Goal: Task Accomplishment & Management: Complete application form

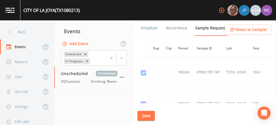
scroll to position [852, 0]
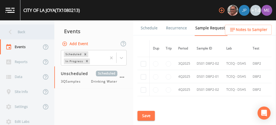
click at [21, 32] on div "Back" at bounding box center [24, 31] width 49 height 15
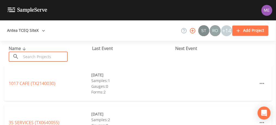
click at [21, 58] on input "text" at bounding box center [44, 57] width 47 height 10
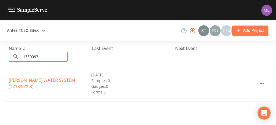
type input "1330093"
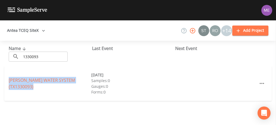
drag, startPoint x: 7, startPoint y: 78, endPoint x: 37, endPoint y: 87, distance: 30.8
click at [37, 87] on div "[PERSON_NAME] WATER SYSTEM (TX1330093) [DATE] Samples: 0 Gauges: 0 Forms: 0" at bounding box center [138, 83] width 268 height 35
copy link "[PERSON_NAME] WATER SYSTEM (TX1330093)"
click at [51, 79] on link "[PERSON_NAME] WATER SYSTEM (TX1330093)" at bounding box center [42, 83] width 66 height 13
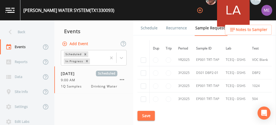
scroll to position [173, 0]
click at [142, 73] on input "checkbox" at bounding box center [143, 73] width 5 height 5
checkbox input "true"
click at [141, 115] on button "Save" at bounding box center [146, 116] width 17 height 10
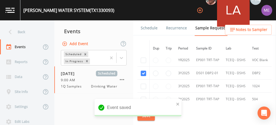
click at [145, 26] on link "Schedule" at bounding box center [149, 27] width 19 height 15
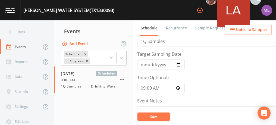
scroll to position [11, 0]
click at [144, 65] on input "[DATE]" at bounding box center [161, 65] width 48 height 10
click at [149, 66] on input "[DATE]" at bounding box center [161, 65] width 48 height 10
type input "[DATE]"
click at [144, 87] on input "09:00:00" at bounding box center [161, 88] width 48 height 10
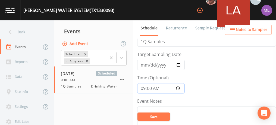
type input "08:00"
click at [148, 118] on button "Save" at bounding box center [154, 117] width 33 height 8
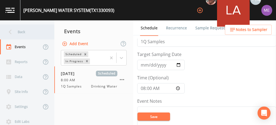
click at [20, 33] on div "Back" at bounding box center [24, 31] width 49 height 15
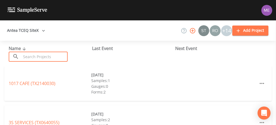
click at [25, 56] on input "text" at bounding box center [44, 57] width 47 height 10
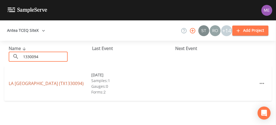
type input "1330094"
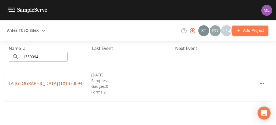
click at [34, 81] on link "LA [GEOGRAPHIC_DATA] (TX1330094)" at bounding box center [46, 84] width 75 height 6
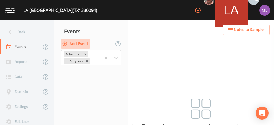
click at [78, 44] on button "Add Event" at bounding box center [75, 44] width 29 height 10
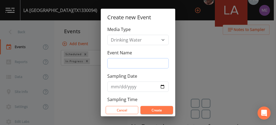
click at [113, 61] on input "Event Name" at bounding box center [137, 63] width 61 height 10
type input "3QSamples"
click at [114, 87] on input "Sampling Date" at bounding box center [137, 87] width 61 height 10
type input "275760-08-21"
type input "[DATE]"
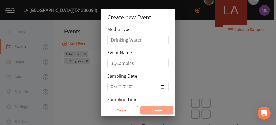
click at [153, 112] on button "Create" at bounding box center [157, 110] width 33 height 8
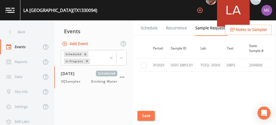
scroll to position [319, 21]
click at [144, 65] on input "checkbox" at bounding box center [143, 65] width 5 height 5
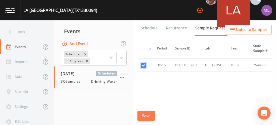
checkbox input "true"
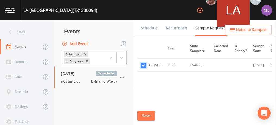
scroll to position [330, 84]
click at [148, 116] on button "Save" at bounding box center [146, 116] width 17 height 10
click at [150, 28] on link "Schedule" at bounding box center [149, 27] width 19 height 15
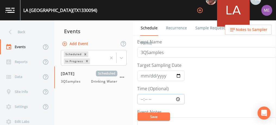
click at [142, 99] on input "Time (Optional)" at bounding box center [161, 99] width 48 height 10
type input "08:30"
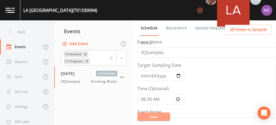
click at [152, 116] on button "Save" at bounding box center [154, 117] width 33 height 8
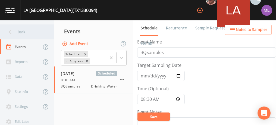
click at [17, 31] on div "Back" at bounding box center [24, 31] width 49 height 15
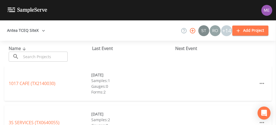
click at [28, 57] on input "text" at bounding box center [44, 57] width 47 height 10
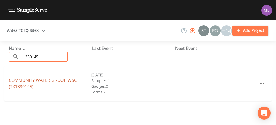
type input "1330145"
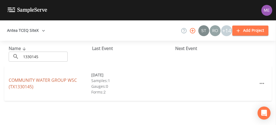
click at [23, 79] on link "COMMUNITY WATER GROUP WSC (TX1330145)" at bounding box center [43, 83] width 68 height 13
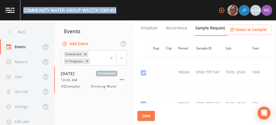
drag, startPoint x: 23, startPoint y: 11, endPoint x: 119, endPoint y: 10, distance: 96.0
click at [119, 10] on div "COMMUNITY WATER GROUP WSC (TX1330145) +14" at bounding box center [138, 10] width 276 height 20
copy div "COMMUNITY WATER GROUP WSC (TX1330145)"
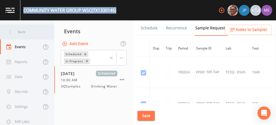
click at [20, 31] on div "Back" at bounding box center [24, 31] width 49 height 15
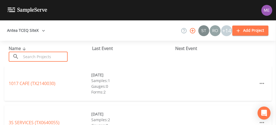
click at [29, 56] on input "text" at bounding box center [44, 57] width 47 height 10
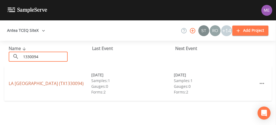
type input "1330094"
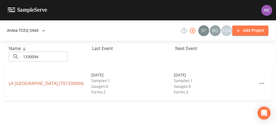
click at [24, 81] on link "LA [GEOGRAPHIC_DATA] (TX1330094)" at bounding box center [46, 84] width 75 height 6
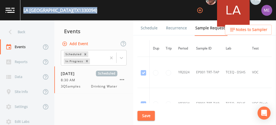
drag, startPoint x: 22, startPoint y: 10, endPoint x: 120, endPoint y: 11, distance: 98.0
click at [120, 11] on div "LA [GEOGRAPHIC_DATA] (TX1330094) +14" at bounding box center [138, 10] width 276 height 20
copy div "LA [GEOGRAPHIC_DATA] (TX1330094)"
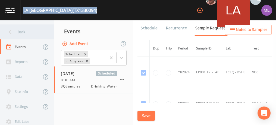
click at [21, 32] on div "Back" at bounding box center [24, 31] width 49 height 15
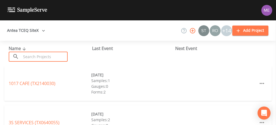
click at [28, 56] on input "text" at bounding box center [44, 57] width 47 height 10
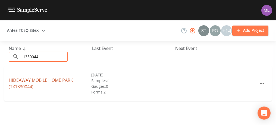
type input "1330044"
click at [38, 81] on link "[GEOGRAPHIC_DATA] (TX1330044)" at bounding box center [41, 83] width 64 height 13
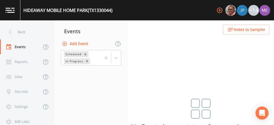
click at [84, 42] on button "Add Event" at bounding box center [75, 44] width 29 height 10
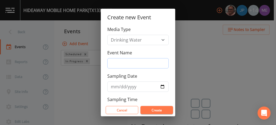
click at [116, 62] on input "Event Name" at bounding box center [137, 63] width 61 height 10
type input "3QSamples"
click at [115, 87] on input "Sampling Date" at bounding box center [137, 87] width 61 height 10
type input "[DATE]"
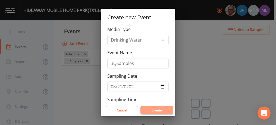
click at [152, 110] on button "Create" at bounding box center [157, 110] width 33 height 8
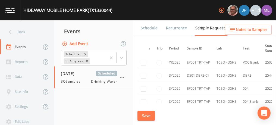
scroll to position [183, 7]
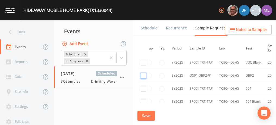
click at [143, 75] on input "checkbox" at bounding box center [143, 75] width 5 height 5
checkbox input "true"
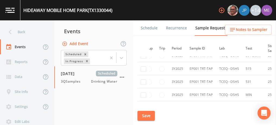
scroll to position [227, 7]
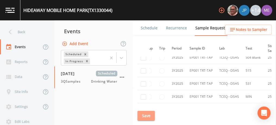
click at [146, 117] on button "Save" at bounding box center [146, 116] width 17 height 10
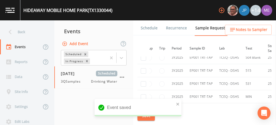
click at [149, 27] on link "Schedule" at bounding box center [149, 27] width 19 height 15
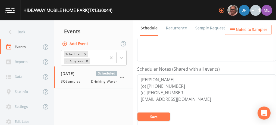
scroll to position [127, 0]
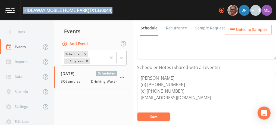
drag, startPoint x: 23, startPoint y: 9, endPoint x: 115, endPoint y: 17, distance: 92.3
click at [115, 17] on div "[GEOGRAPHIC_DATA] (TX1330044) +14" at bounding box center [138, 10] width 276 height 20
copy div "[GEOGRAPHIC_DATA] (TX1330044)"
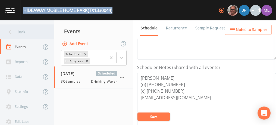
click at [22, 29] on div "Back" at bounding box center [24, 31] width 49 height 15
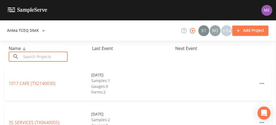
click at [30, 55] on input "text" at bounding box center [44, 57] width 47 height 10
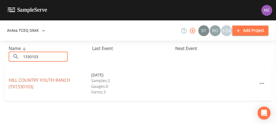
type input "1330103"
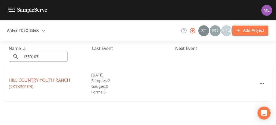
click at [33, 82] on link "[GEOGRAPHIC_DATA] (TX1330103)" at bounding box center [39, 83] width 61 height 13
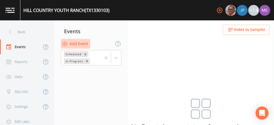
click at [76, 44] on button "Add Event" at bounding box center [75, 44] width 29 height 10
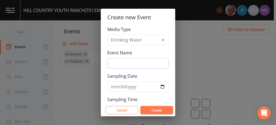
click at [122, 63] on input "Event Name" at bounding box center [137, 63] width 61 height 10
type input "3QSamples"
click at [113, 88] on input "Sampling Date" at bounding box center [137, 87] width 61 height 10
type input "[DATE]"
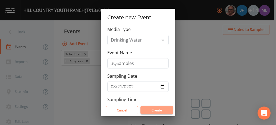
click at [154, 110] on button "Create" at bounding box center [157, 110] width 33 height 8
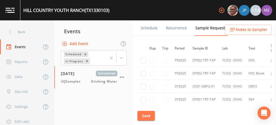
scroll to position [368, 0]
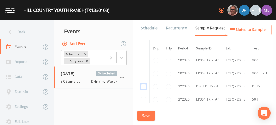
click at [142, 85] on input "checkbox" at bounding box center [143, 86] width 5 height 5
checkbox input "true"
click at [146, 118] on button "Save" at bounding box center [146, 116] width 17 height 10
click at [148, 28] on link "Schedule" at bounding box center [149, 27] width 19 height 15
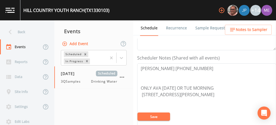
scroll to position [137, 0]
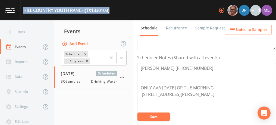
drag, startPoint x: 23, startPoint y: 10, endPoint x: 111, endPoint y: 14, distance: 88.0
click at [111, 14] on div "[GEOGRAPHIC_DATA] (TX1330103) +14" at bounding box center [138, 10] width 276 height 20
copy div "[GEOGRAPHIC_DATA] (TX1330103)"
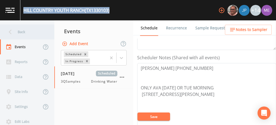
click at [18, 31] on div "Back" at bounding box center [24, 31] width 49 height 15
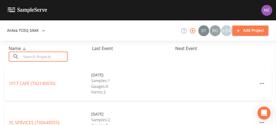
click at [23, 58] on input "text" at bounding box center [44, 57] width 47 height 10
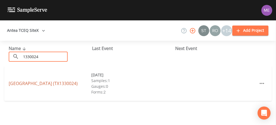
type input "1330024"
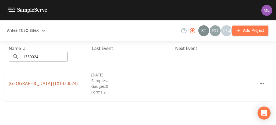
click at [28, 81] on link "[GEOGRAPHIC_DATA] (TX1330024)" at bounding box center [43, 84] width 69 height 6
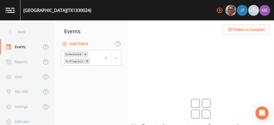
click at [73, 41] on button "Add Event" at bounding box center [75, 44] width 29 height 10
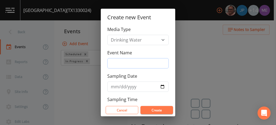
click at [122, 62] on input "Event Name" at bounding box center [137, 63] width 61 height 10
click at [114, 86] on input "Sampling Date" at bounding box center [137, 87] width 61 height 10
click at [113, 63] on input "Event Name" at bounding box center [137, 63] width 61 height 10
type input "3QSamples"
click at [112, 87] on input "Sampling Date" at bounding box center [137, 87] width 61 height 10
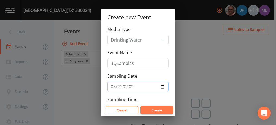
type input "[DATE]"
click at [153, 110] on button "Create" at bounding box center [157, 110] width 33 height 8
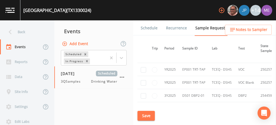
scroll to position [119, 14]
click at [142, 94] on input "checkbox" at bounding box center [143, 95] width 5 height 5
checkbox input "true"
click at [146, 115] on button "Save" at bounding box center [146, 116] width 17 height 10
click at [147, 28] on link "Schedule" at bounding box center [149, 27] width 19 height 15
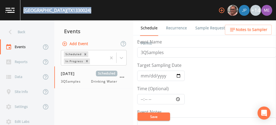
drag, startPoint x: 23, startPoint y: 9, endPoint x: 121, endPoint y: 14, distance: 98.3
click at [121, 14] on div "[GEOGRAPHIC_DATA] (TX1330024) +14" at bounding box center [138, 10] width 276 height 20
copy div "[GEOGRAPHIC_DATA] (TX1330024)"
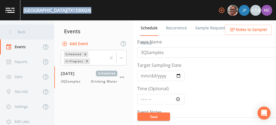
click at [20, 32] on div "Back" at bounding box center [24, 31] width 49 height 15
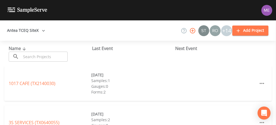
click at [34, 55] on input "text" at bounding box center [44, 57] width 47 height 10
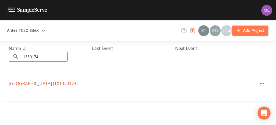
type input "1330174"
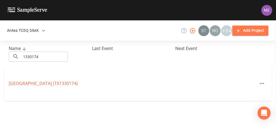
click at [38, 82] on link "[GEOGRAPHIC_DATA] (TX1330174)" at bounding box center [43, 84] width 69 height 6
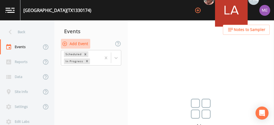
click at [75, 44] on button "Add Event" at bounding box center [75, 44] width 29 height 10
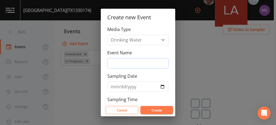
click at [115, 65] on input "Event Name" at bounding box center [137, 63] width 61 height 10
type input "3QSamples"
click at [116, 86] on input "Sampling Date" at bounding box center [137, 87] width 61 height 10
type input "[DATE]"
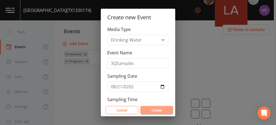
click at [147, 111] on button "Create" at bounding box center [157, 110] width 33 height 8
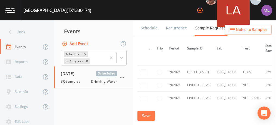
scroll to position [116, 0]
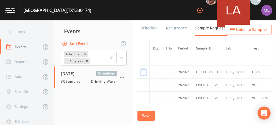
checkbox input "true"
click at [146, 114] on button "Save" at bounding box center [146, 116] width 17 height 10
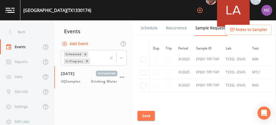
scroll to position [213, 0]
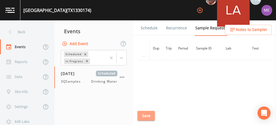
click at [152, 114] on button "Save" at bounding box center [146, 116] width 17 height 10
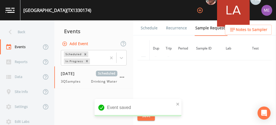
click at [146, 29] on link "Schedule" at bounding box center [149, 27] width 19 height 15
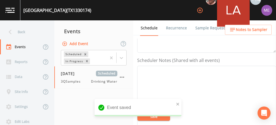
scroll to position [136, 0]
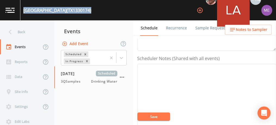
drag, startPoint x: 24, startPoint y: 10, endPoint x: 95, endPoint y: 11, distance: 71.6
click at [95, 11] on div "[GEOGRAPHIC_DATA] (TX1330174) +14" at bounding box center [138, 10] width 276 height 20
copy div "[GEOGRAPHIC_DATA] (TX1330174)"
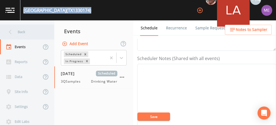
click at [21, 32] on div "Back" at bounding box center [24, 31] width 49 height 15
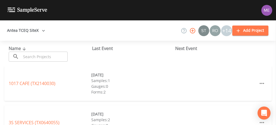
click at [32, 57] on input "text" at bounding box center [44, 57] width 47 height 10
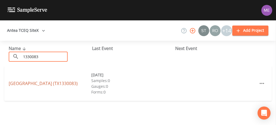
type input "1330083"
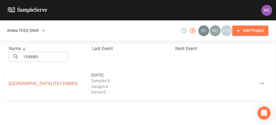
click at [21, 82] on link "[GEOGRAPHIC_DATA] (TX1330083)" at bounding box center [43, 84] width 69 height 6
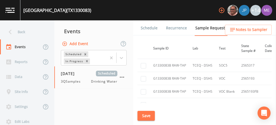
scroll to position [347, 44]
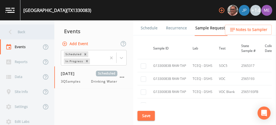
click at [22, 30] on div "Back" at bounding box center [24, 31] width 49 height 15
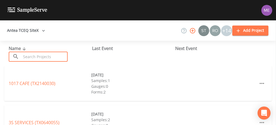
click at [34, 57] on input "text" at bounding box center [44, 57] width 47 height 10
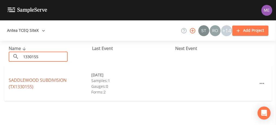
type input "1330155"
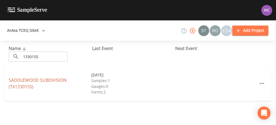
click at [35, 82] on link "[GEOGRAPHIC_DATA] (TX1330155)" at bounding box center [38, 83] width 58 height 13
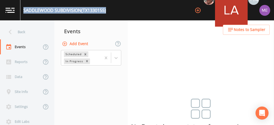
drag, startPoint x: 23, startPoint y: 10, endPoint x: 107, endPoint y: 9, distance: 84.1
click at [107, 9] on div "[GEOGRAPHIC_DATA] (TX1330155) +14" at bounding box center [137, 10] width 274 height 20
copy div "[GEOGRAPHIC_DATA] (TX1330155)"
click at [77, 42] on button "Add Event" at bounding box center [75, 44] width 29 height 10
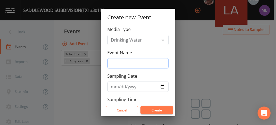
click at [114, 64] on input "Event Name" at bounding box center [137, 63] width 61 height 10
type input "3QSamples"
click at [159, 112] on button "Create" at bounding box center [157, 110] width 33 height 8
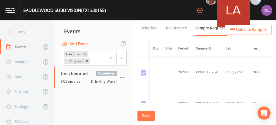
click at [156, 28] on link "Schedule" at bounding box center [149, 27] width 19 height 15
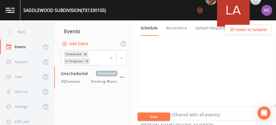
scroll to position [149, 0]
